Goal: Information Seeking & Learning: Check status

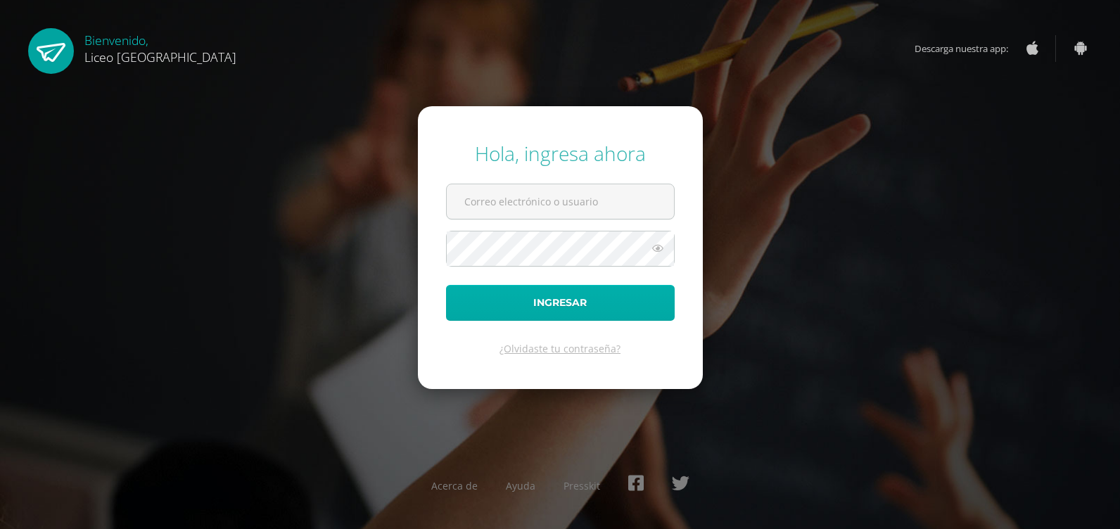
type input "20190944"
click at [491, 308] on button "Ingresar" at bounding box center [560, 303] width 229 height 36
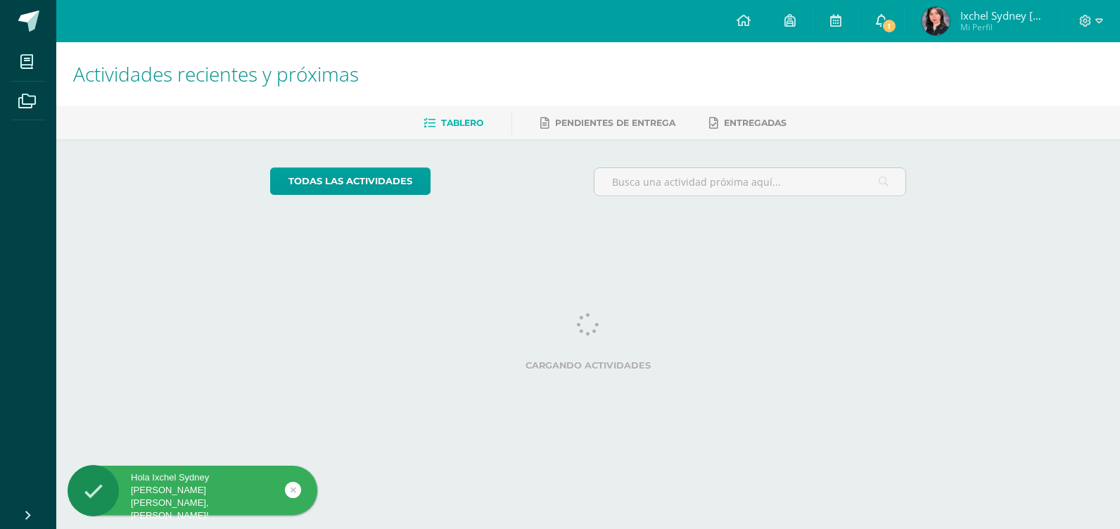
click at [889, 24] on span "1" at bounding box center [888, 25] width 15 height 15
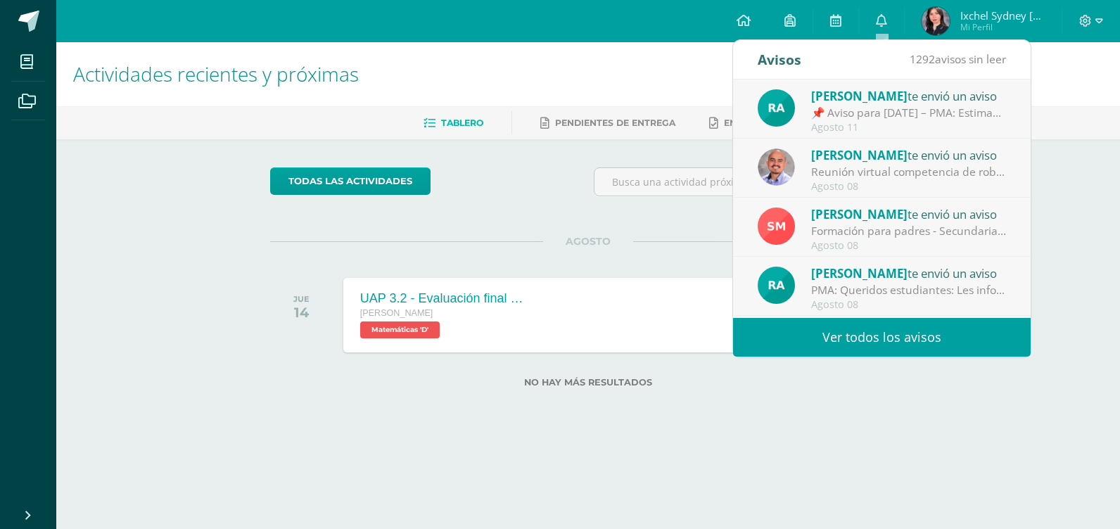
click at [912, 332] on link "Ver todos los avisos" at bounding box center [882, 337] width 298 height 39
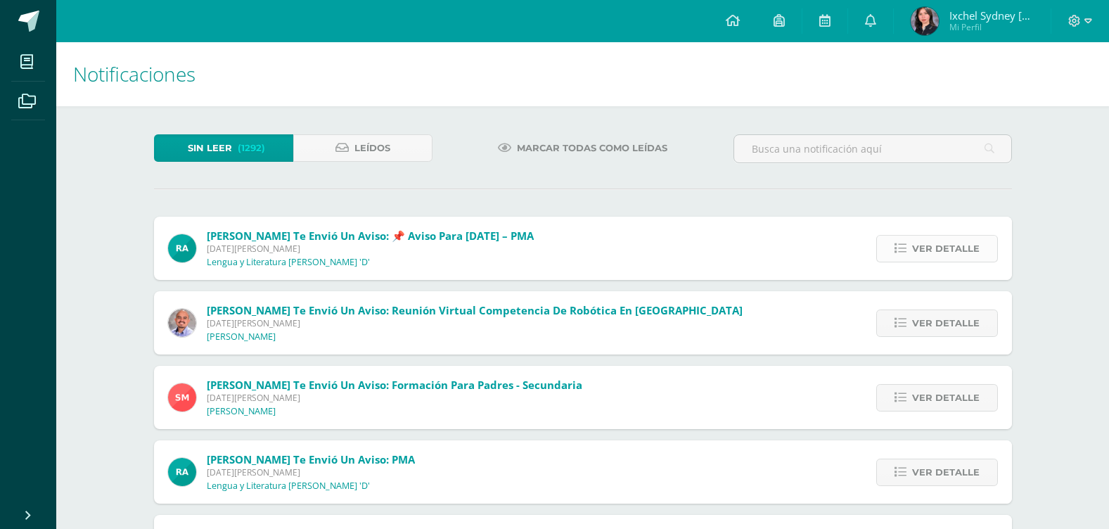
click at [931, 250] on span "Ver detalle" at bounding box center [946, 249] width 68 height 26
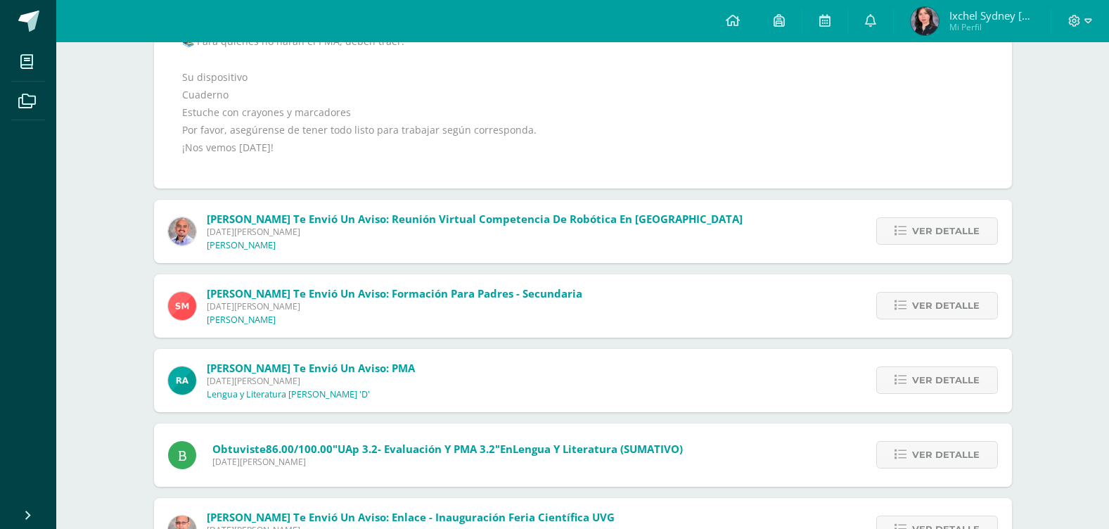
scroll to position [352, 0]
click at [917, 300] on span "Ver detalle" at bounding box center [946, 305] width 68 height 26
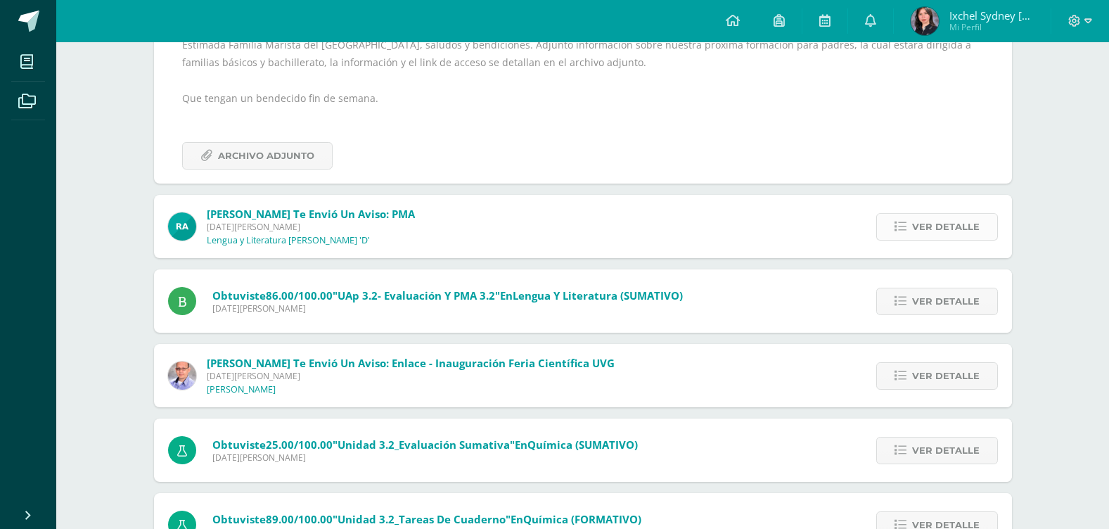
scroll to position [358, 0]
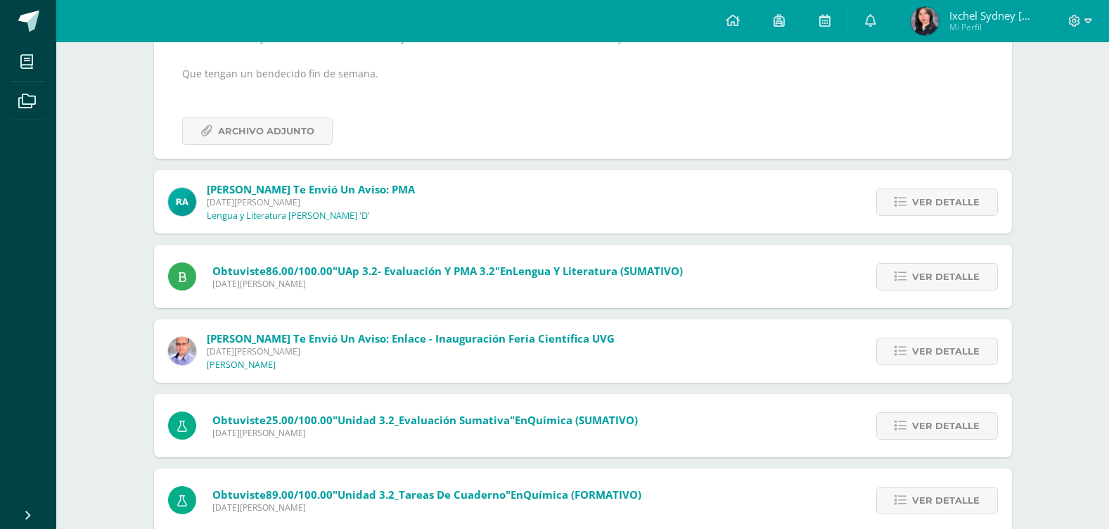
click at [905, 224] on div "Ver detalle" at bounding box center [933, 201] width 157 height 63
click at [944, 197] on span "Ver detalle" at bounding box center [946, 202] width 68 height 26
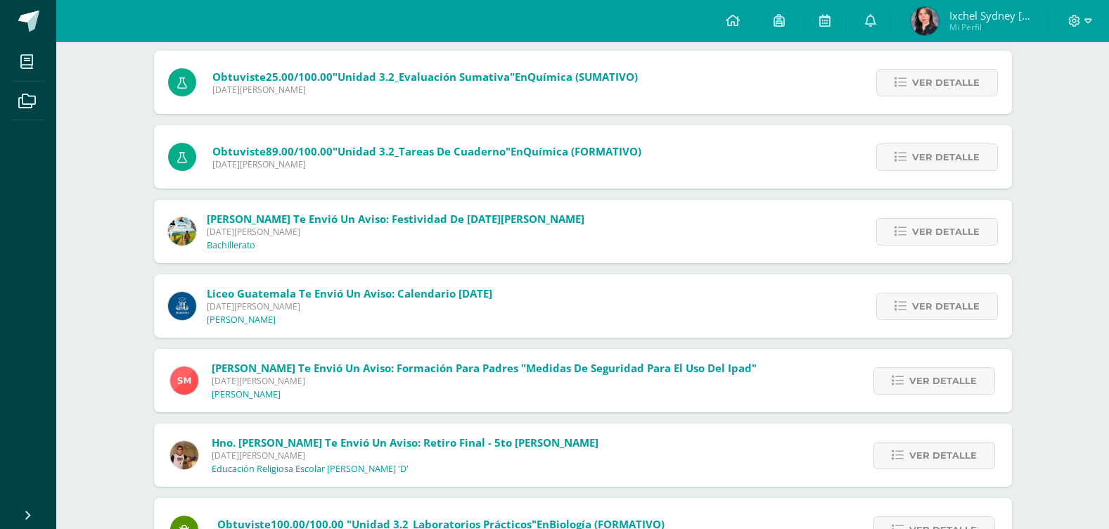
scroll to position [766, 0]
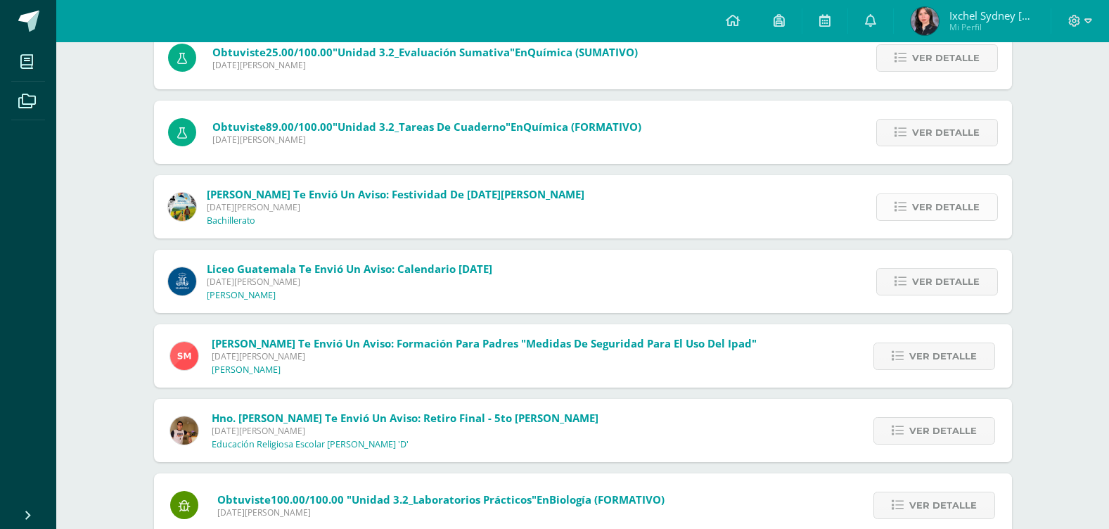
click at [944, 217] on span "Ver detalle" at bounding box center [946, 207] width 68 height 26
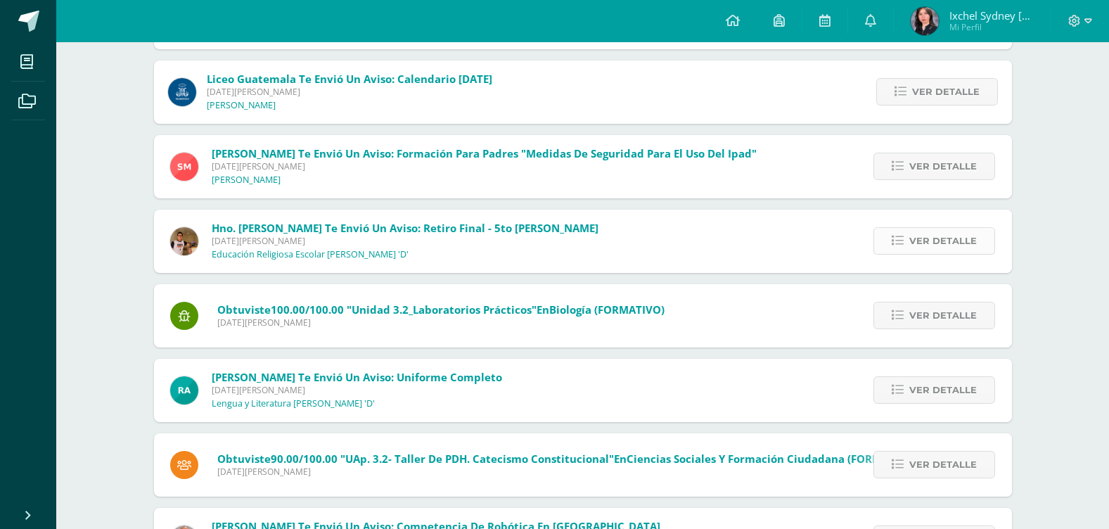
click at [948, 233] on span "Ver detalle" at bounding box center [943, 241] width 68 height 26
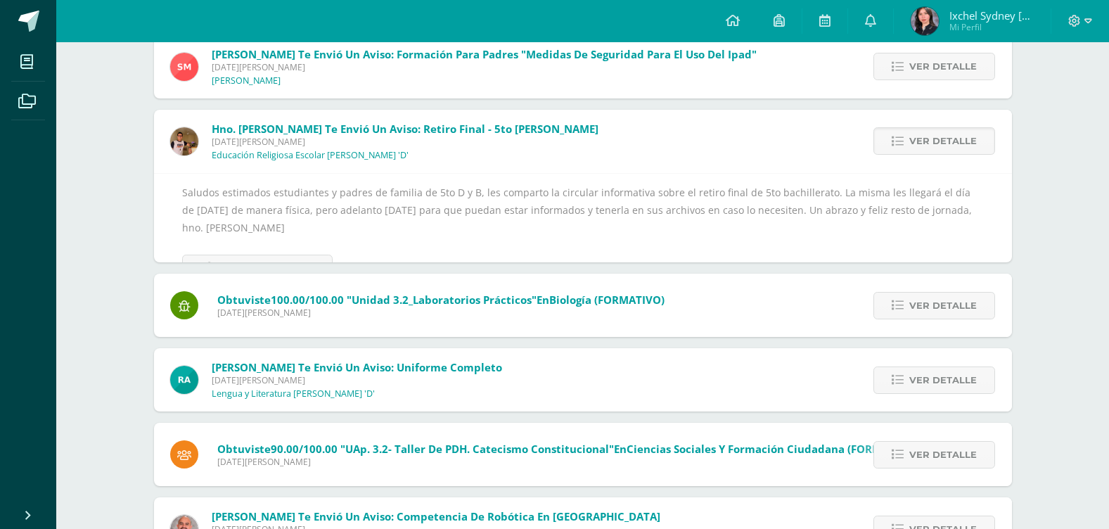
scroll to position [632, 0]
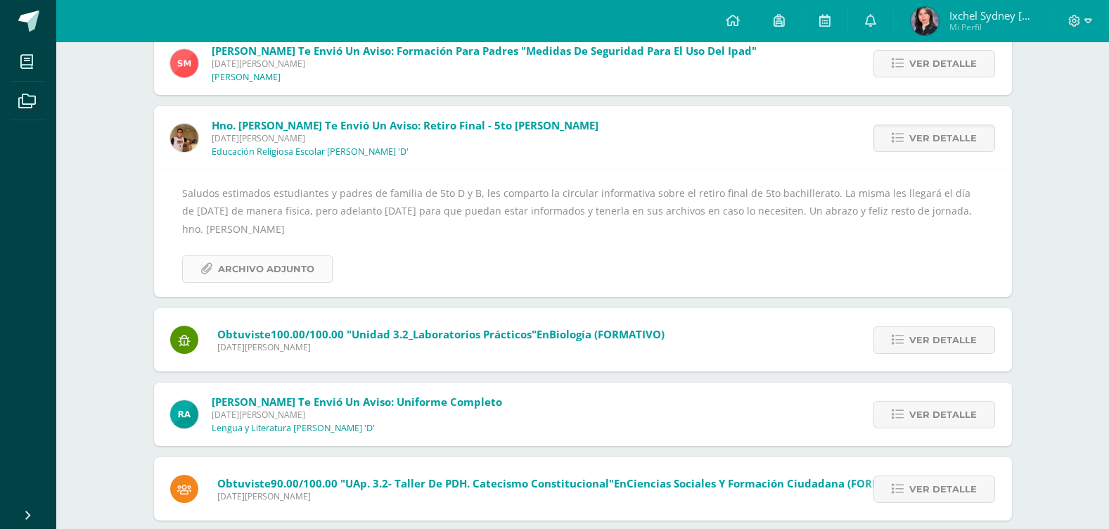
click at [326, 278] on link "Archivo Adjunto" at bounding box center [257, 268] width 151 height 27
